Goal: Navigation & Orientation: Find specific page/section

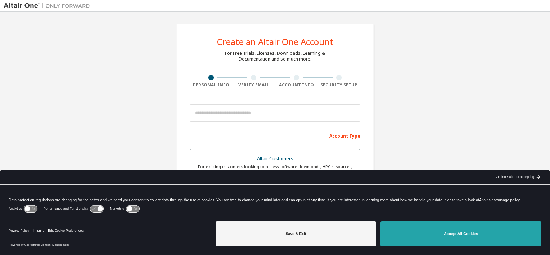
click at [435, 224] on button "Accept All Cookies" at bounding box center [460, 233] width 161 height 25
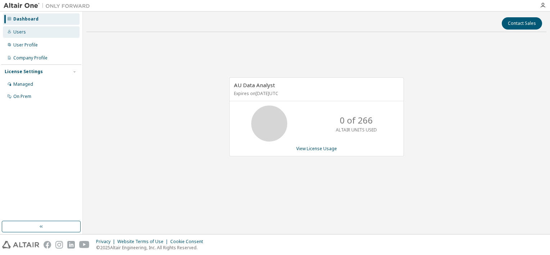
click at [14, 31] on div "Users" at bounding box center [19, 32] width 13 height 6
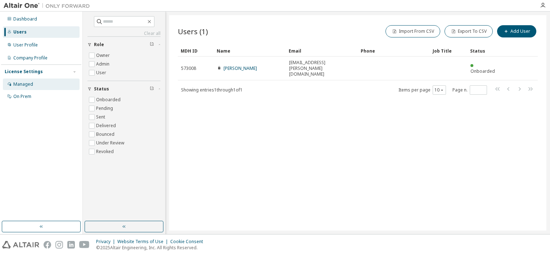
click at [30, 88] on div "Managed" at bounding box center [41, 84] width 77 height 12
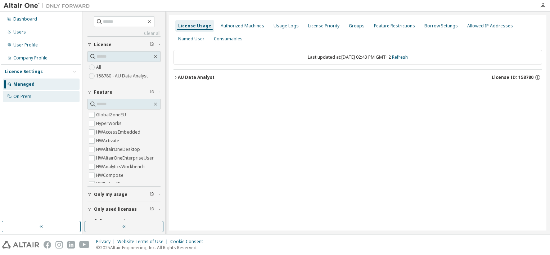
click at [30, 94] on div "On Prem" at bounding box center [22, 97] width 18 height 6
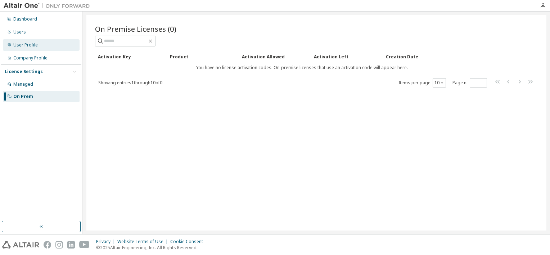
click at [32, 50] on div "User Profile" at bounding box center [41, 45] width 77 height 12
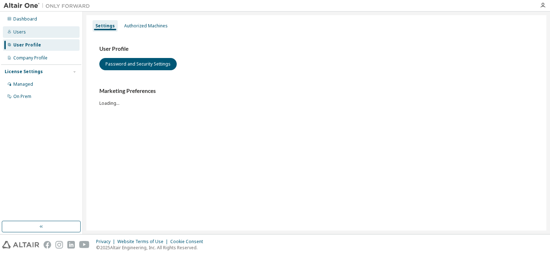
click at [29, 29] on div "Users" at bounding box center [41, 32] width 77 height 12
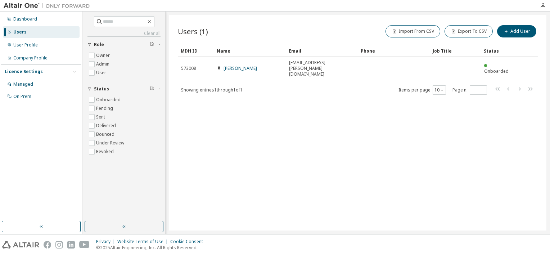
click at [31, 12] on div "Dashboard Users User Profile Company Profile License Settings Managed On Prem" at bounding box center [41, 123] width 83 height 222
click at [27, 19] on div "Dashboard" at bounding box center [25, 19] width 24 height 6
